Goal: Navigation & Orientation: Find specific page/section

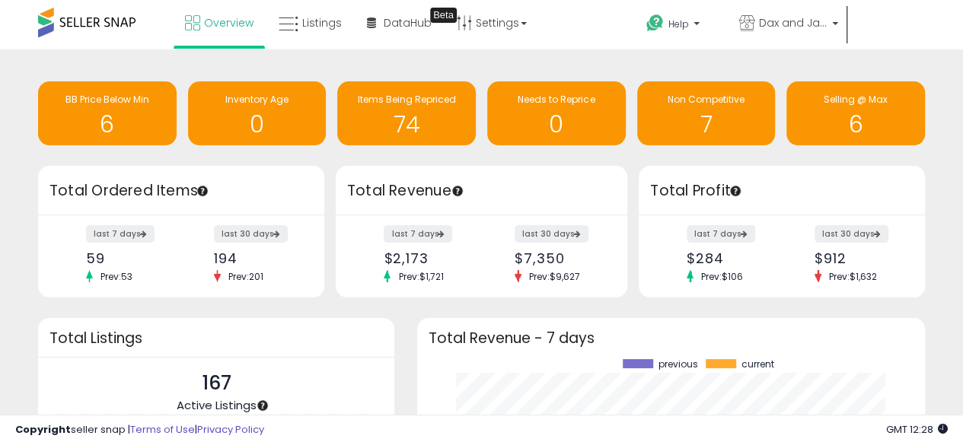
scroll to position [212, 477]
click at [228, 27] on span "Overview" at bounding box center [228, 22] width 49 height 15
click at [588, 55] on div "Retrieving insights data.. BB Price Below Min 7 Inventory Age 0 Items Being Rep…" at bounding box center [481, 375] width 963 height 652
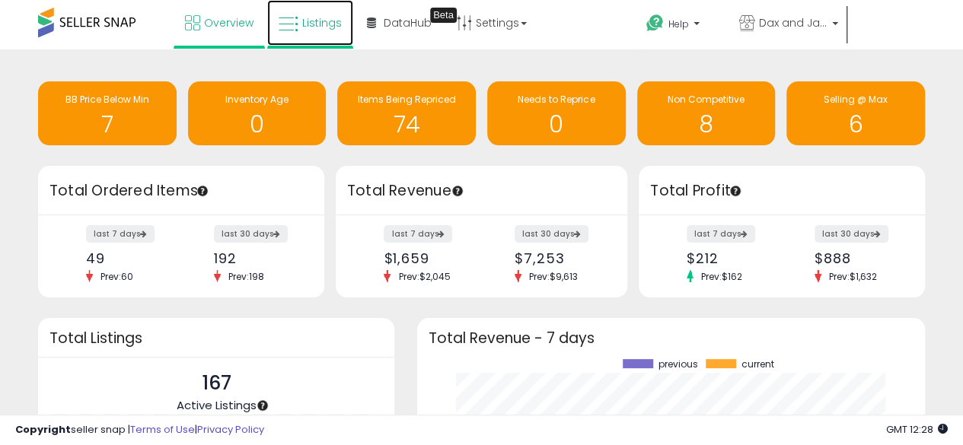
click at [305, 29] on span "Listings" at bounding box center [322, 22] width 40 height 15
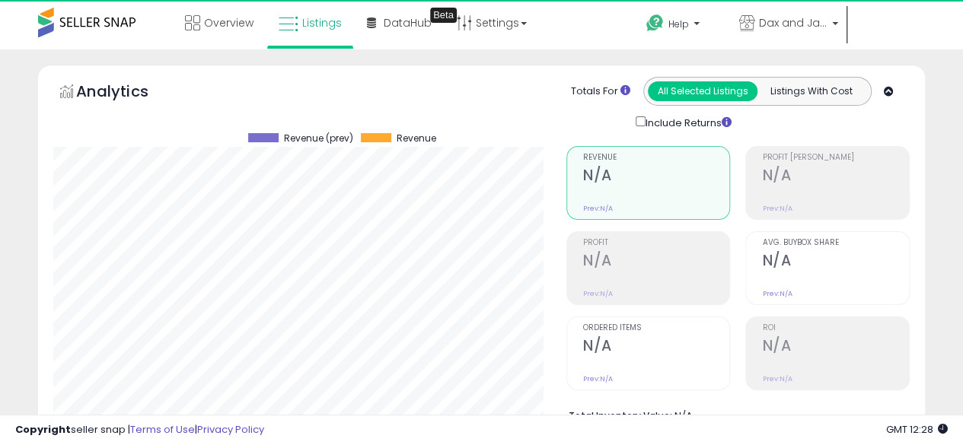
scroll to position [312, 513]
